Goal: Task Accomplishment & Management: Manage account settings

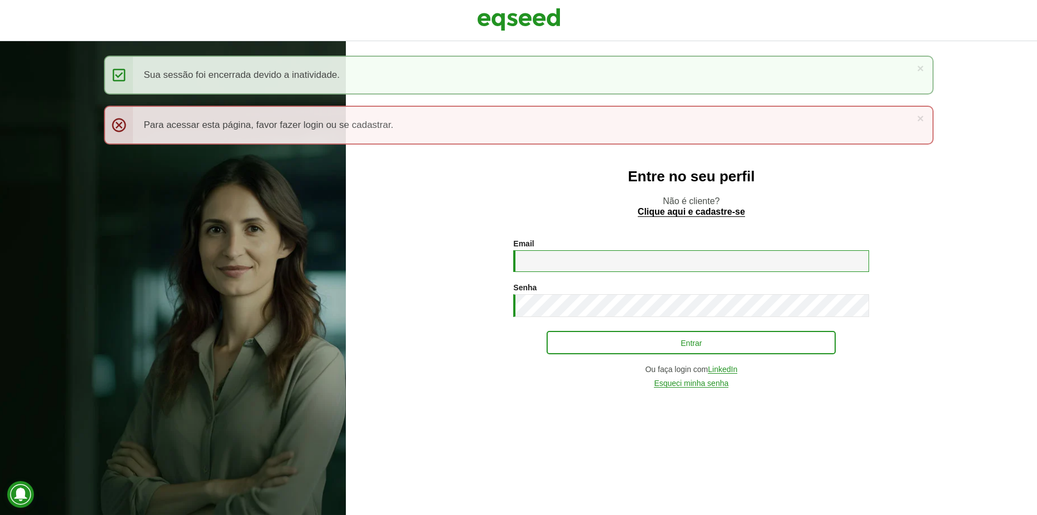
type input "**********"
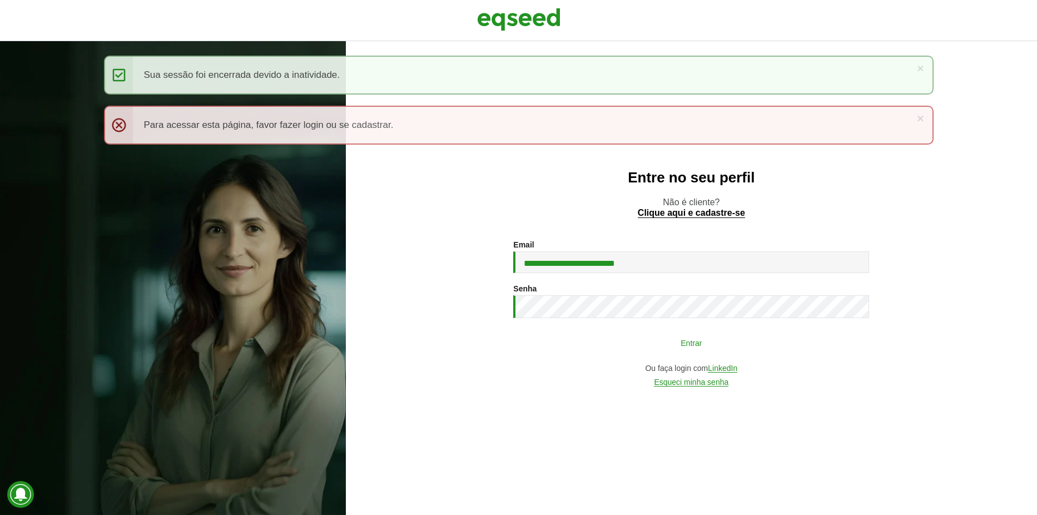
click at [627, 350] on button "Entrar" at bounding box center [691, 342] width 289 height 21
